Goal: Information Seeking & Learning: Learn about a topic

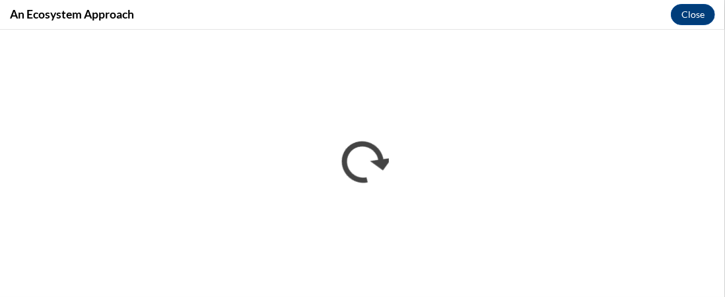
scroll to position [908, 0]
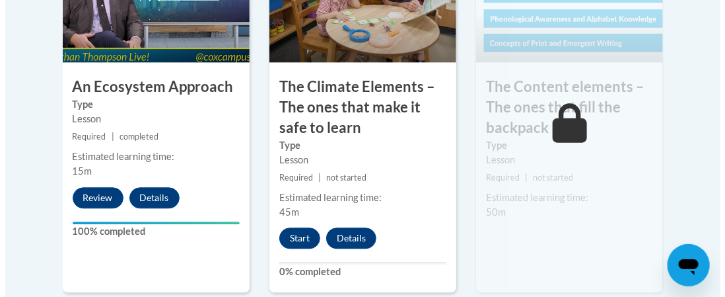
scroll to position [971, 0]
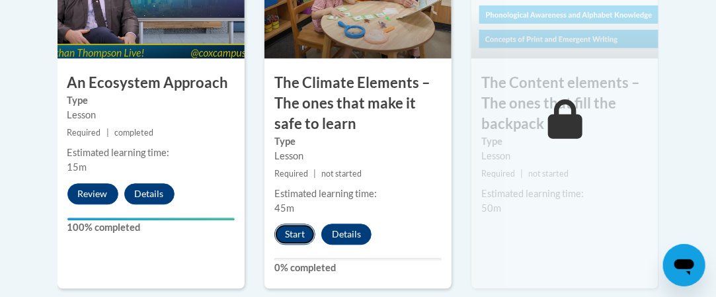
click at [291, 235] on button "Start" at bounding box center [294, 233] width 41 height 21
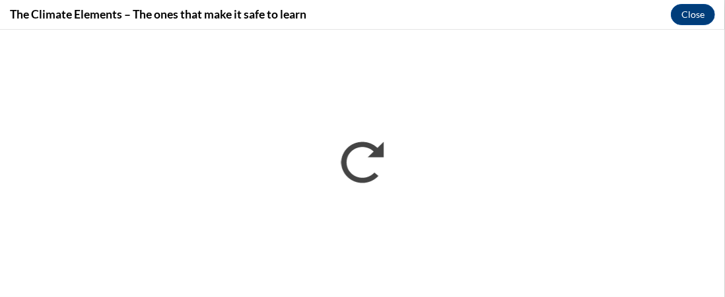
scroll to position [0, 0]
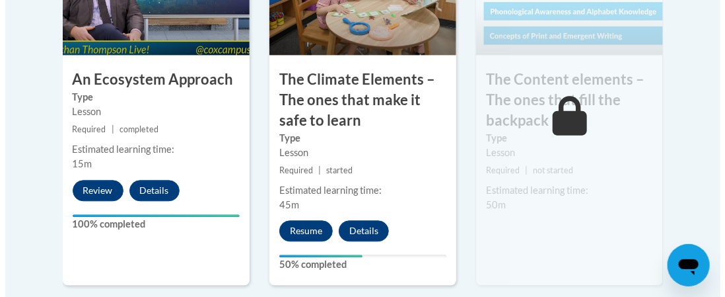
scroll to position [978, 0]
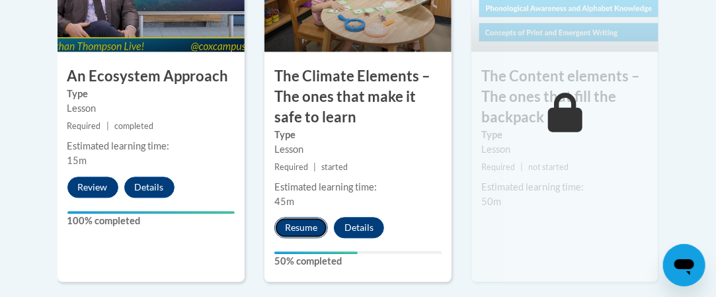
click at [301, 221] on button "Resume" at bounding box center [301, 227] width 54 height 21
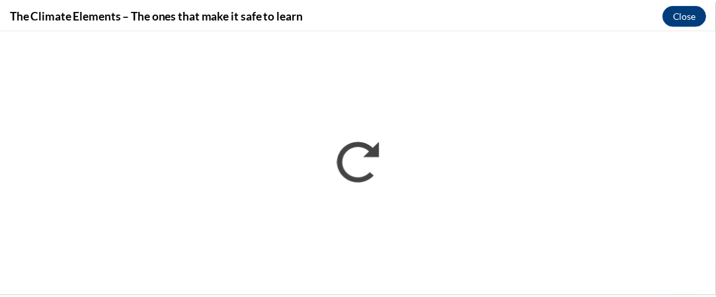
scroll to position [0, 0]
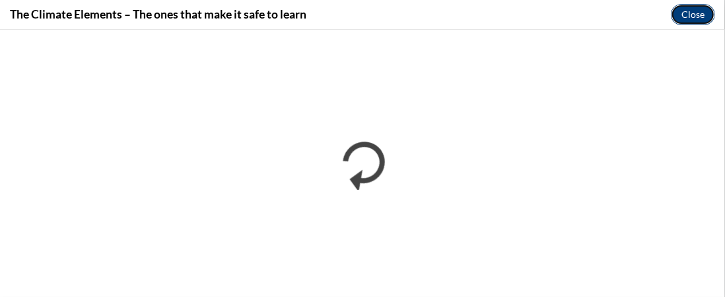
click at [694, 22] on button "Close" at bounding box center [693, 14] width 44 height 21
